Goal: Transaction & Acquisition: Book appointment/travel/reservation

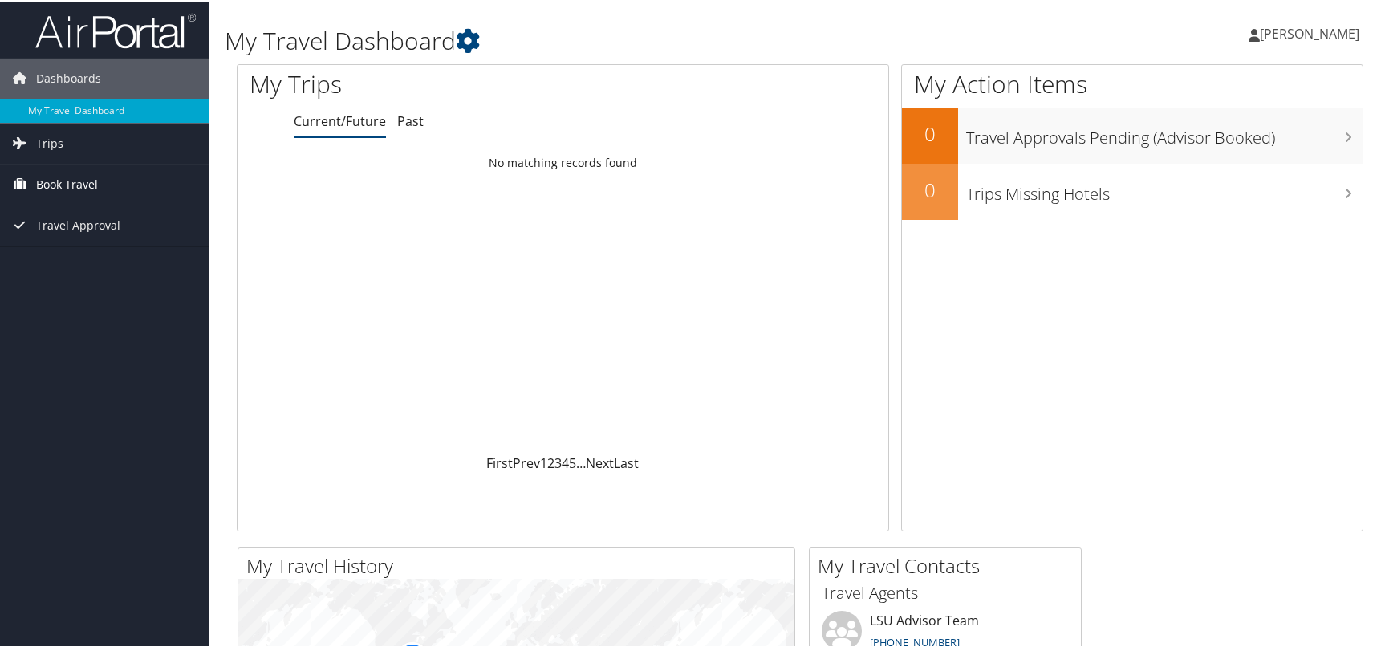
click at [91, 184] on span "Book Travel" at bounding box center [67, 183] width 62 height 40
click at [87, 237] on link "Book/Manage Online Trips" at bounding box center [104, 239] width 209 height 24
